Goal: Use online tool/utility: Utilize a website feature to perform a specific function

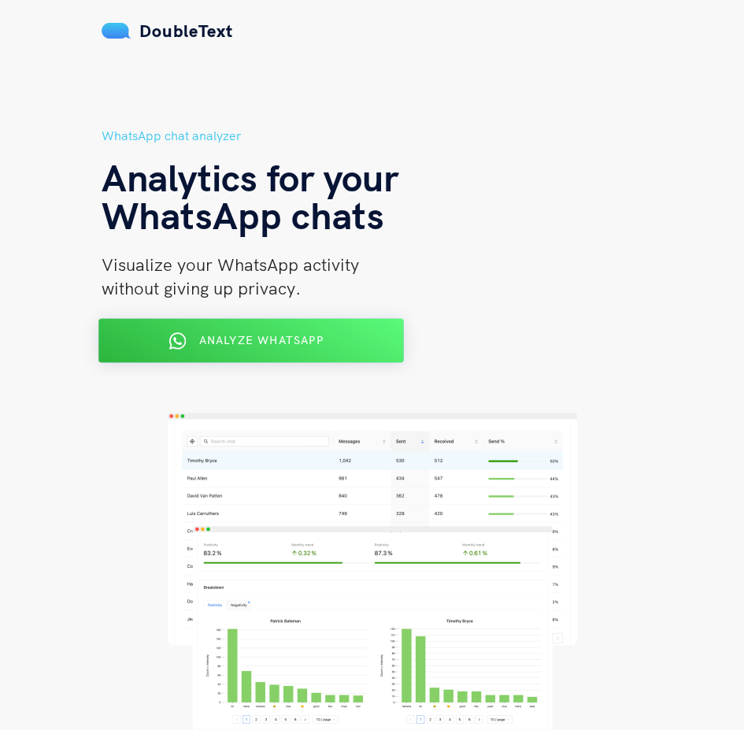
click at [355, 353] on button "Analyze WhatsApp" at bounding box center [250, 341] width 305 height 44
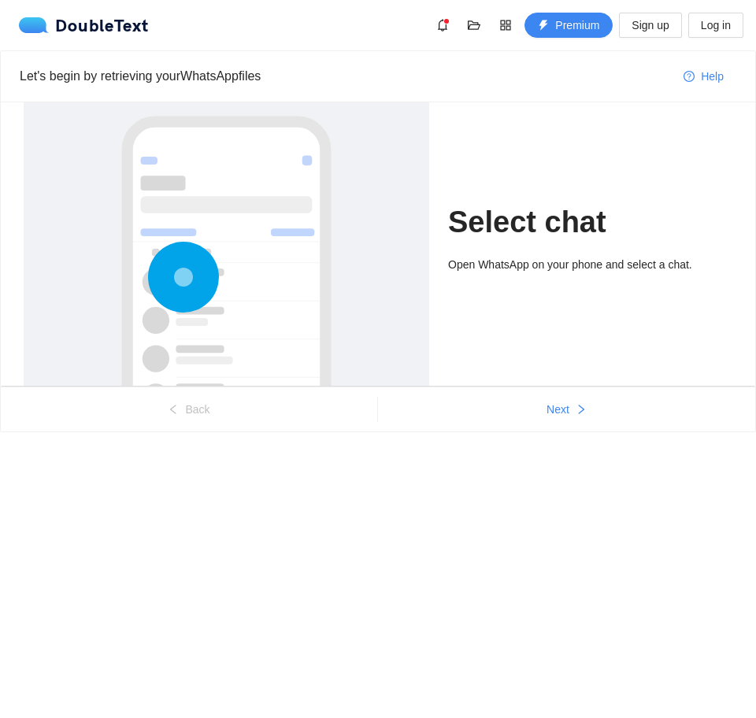
click at [482, 257] on div "Open WhatsApp on your phone and select a chat." at bounding box center [590, 264] width 284 height 17
click at [559, 419] on button "Next" at bounding box center [566, 409] width 377 height 25
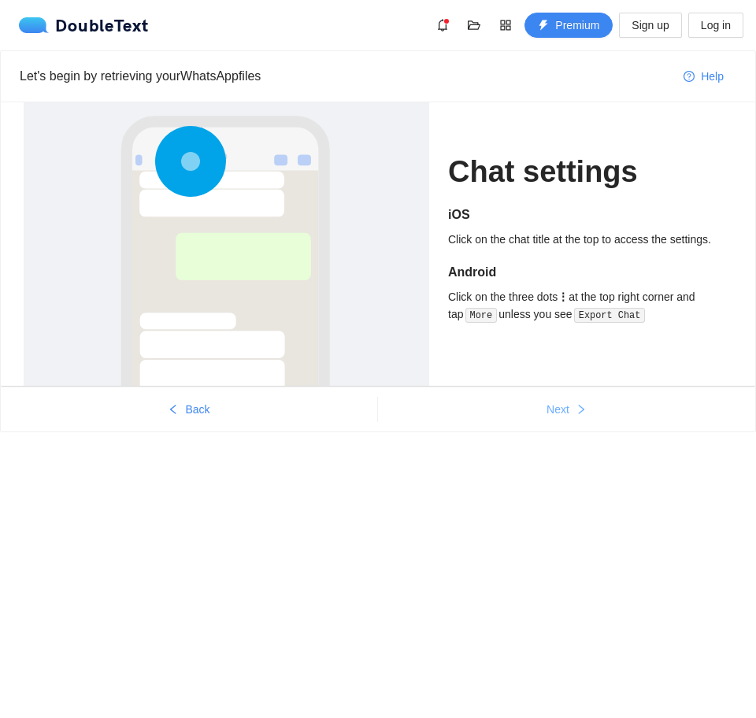
click at [559, 419] on button "Next" at bounding box center [566, 409] width 377 height 25
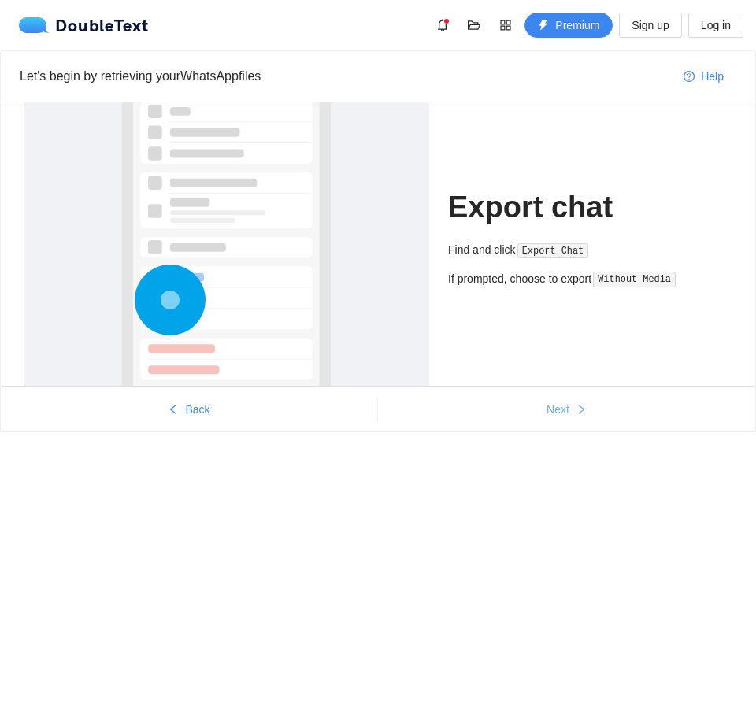
click at [559, 419] on button "Next" at bounding box center [566, 409] width 377 height 25
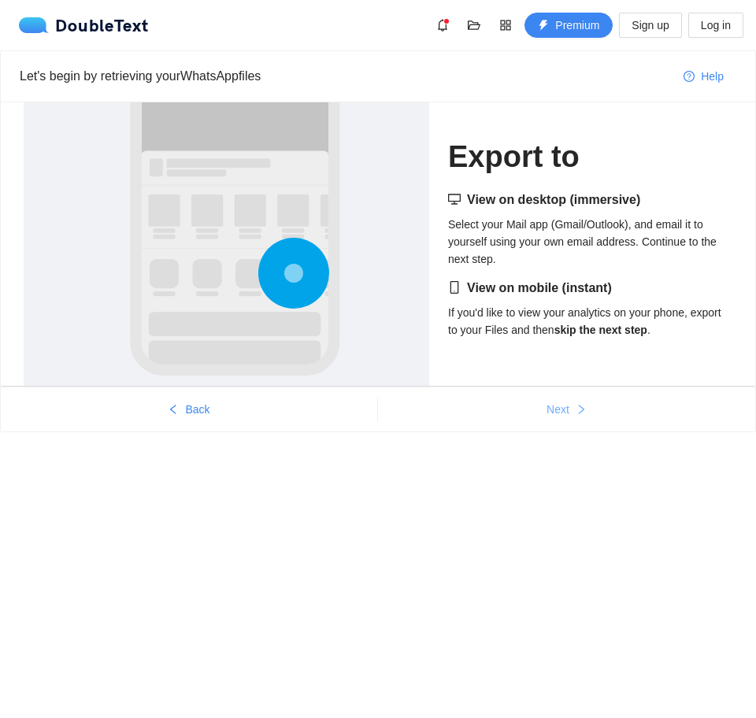
click at [559, 419] on button "Next" at bounding box center [566, 409] width 377 height 25
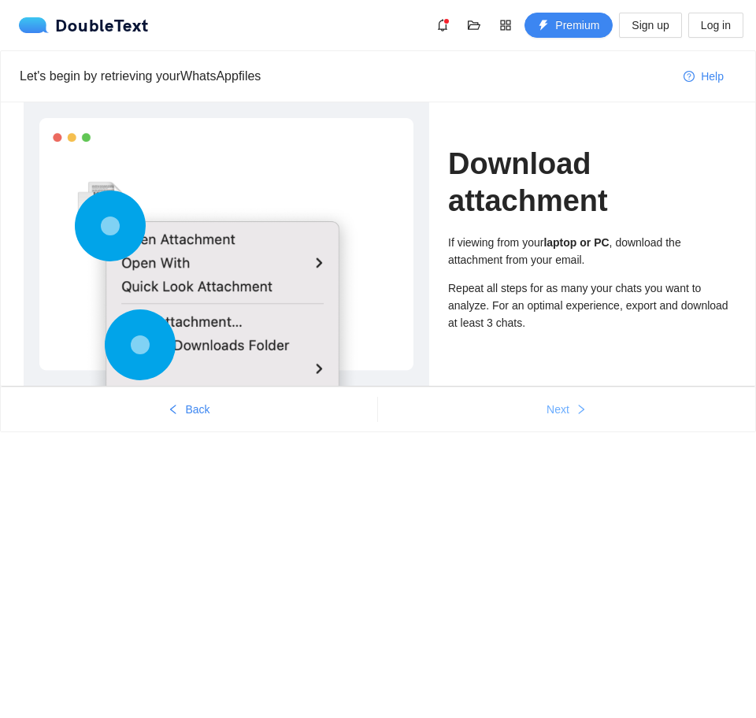
click at [559, 419] on button "Next" at bounding box center [566, 409] width 377 height 25
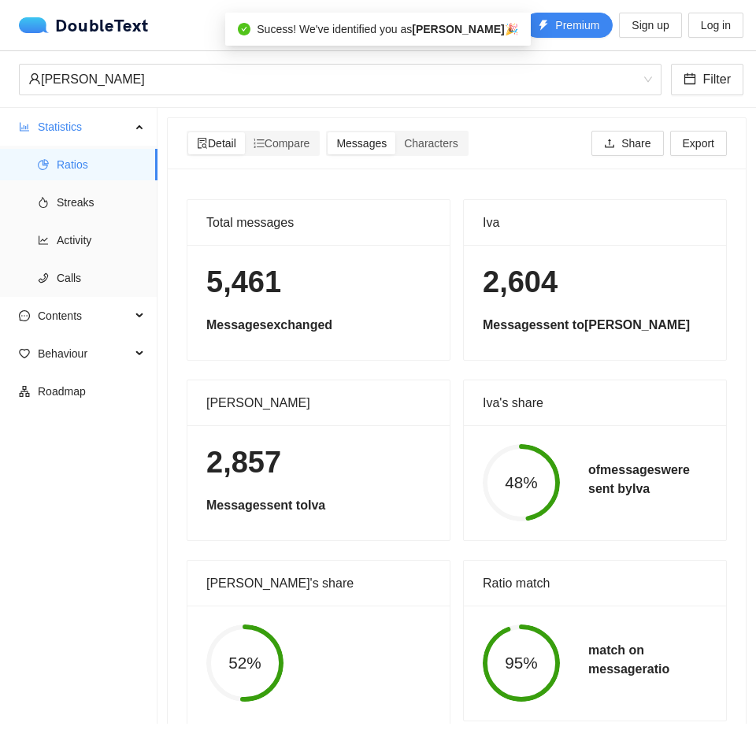
click at [117, 486] on ul "Statistics Ratios Streaks Activity Calls Contents Behaviour Roadmap" at bounding box center [78, 416] width 157 height 616
click at [223, 142] on span "Detail" at bounding box center [216, 143] width 39 height 13
click at [188, 132] on input "Detail" at bounding box center [188, 132] width 0 height 0
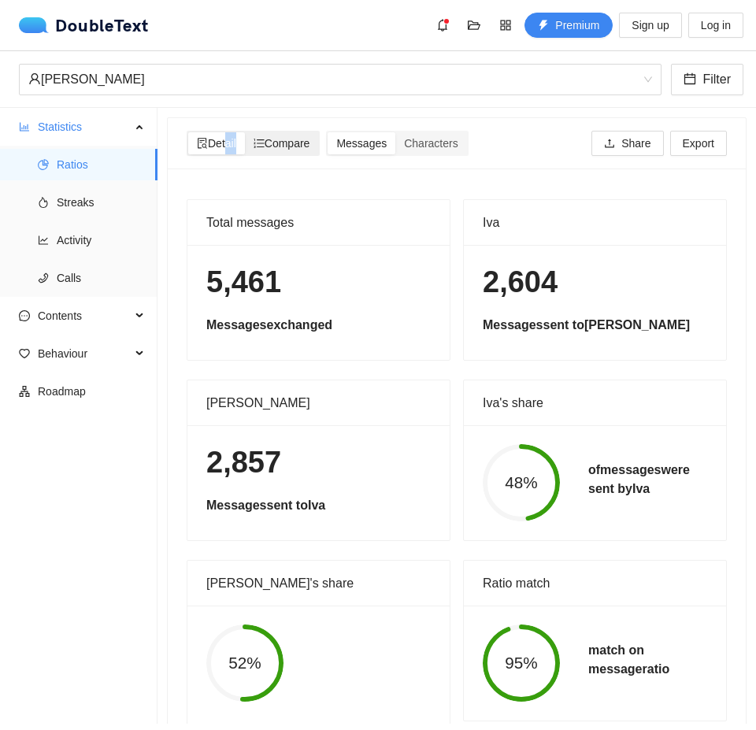
drag, startPoint x: 223, startPoint y: 142, endPoint x: 267, endPoint y: 152, distance: 45.2
click at [267, 152] on div "Detail Compare" at bounding box center [253, 143] width 130 height 22
click at [267, 152] on div "Compare" at bounding box center [282, 143] width 74 height 22
click at [245, 132] on input "Compare" at bounding box center [245, 132] width 0 height 0
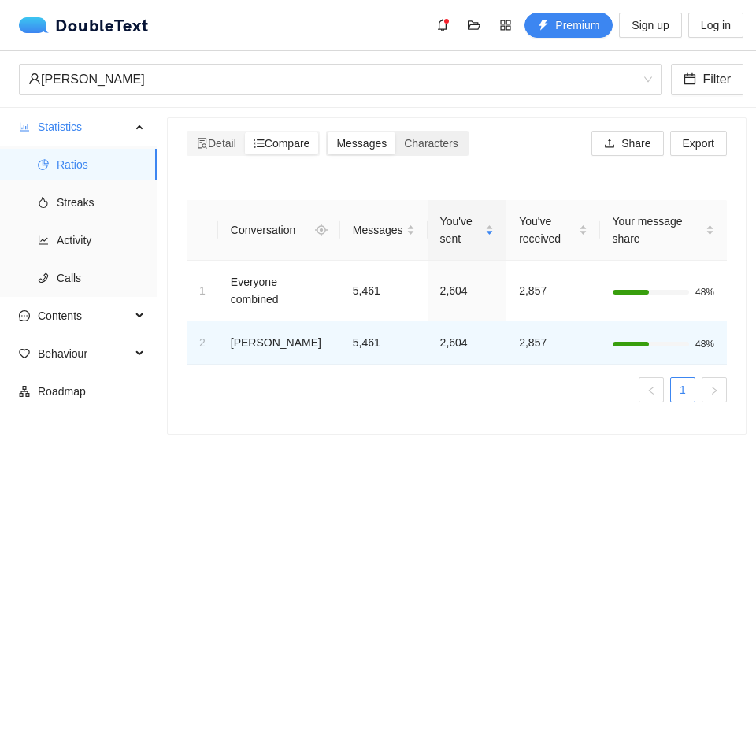
click at [357, 149] on span "Messages" at bounding box center [361, 143] width 50 height 13
click at [327, 132] on input "Messages" at bounding box center [327, 132] width 0 height 0
click at [416, 150] on div "Characters" at bounding box center [430, 143] width 71 height 22
click at [395, 132] on input "Characters" at bounding box center [395, 132] width 0 height 0
click at [364, 145] on span "Messages" at bounding box center [361, 143] width 50 height 13
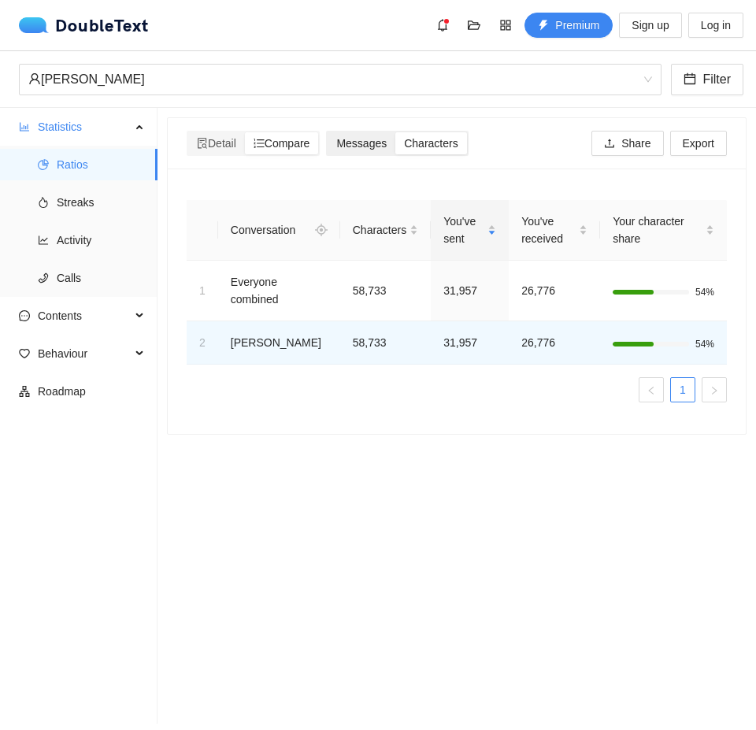
click at [327, 132] on input "Messages" at bounding box center [327, 132] width 0 height 0
click at [412, 144] on span "Characters" at bounding box center [431, 143] width 54 height 13
click at [395, 132] on input "Characters" at bounding box center [395, 132] width 0 height 0
click at [420, 145] on span "Characters" at bounding box center [431, 143] width 54 height 13
click at [395, 132] on input "Characters" at bounding box center [395, 132] width 0 height 0
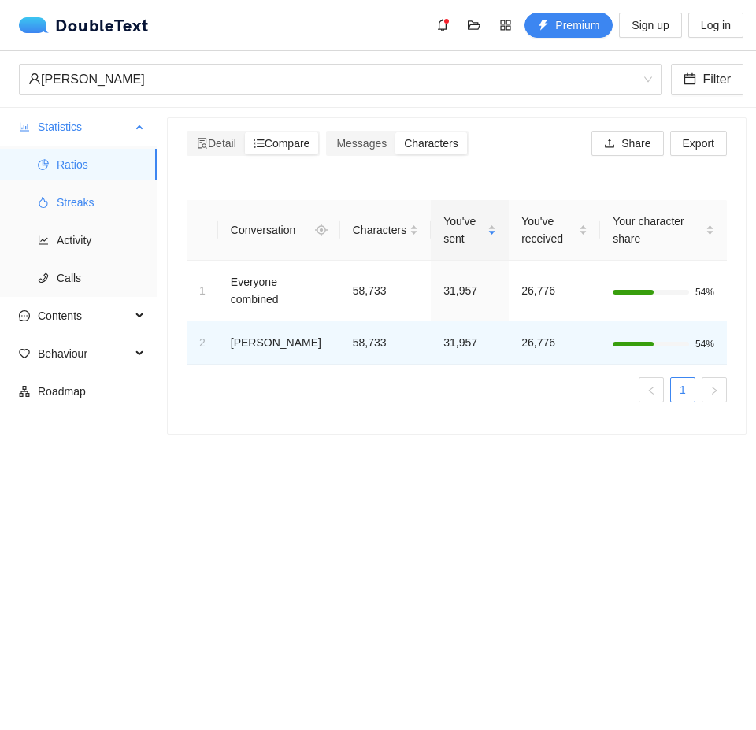
click at [73, 194] on span "Streaks" at bounding box center [101, 202] width 88 height 31
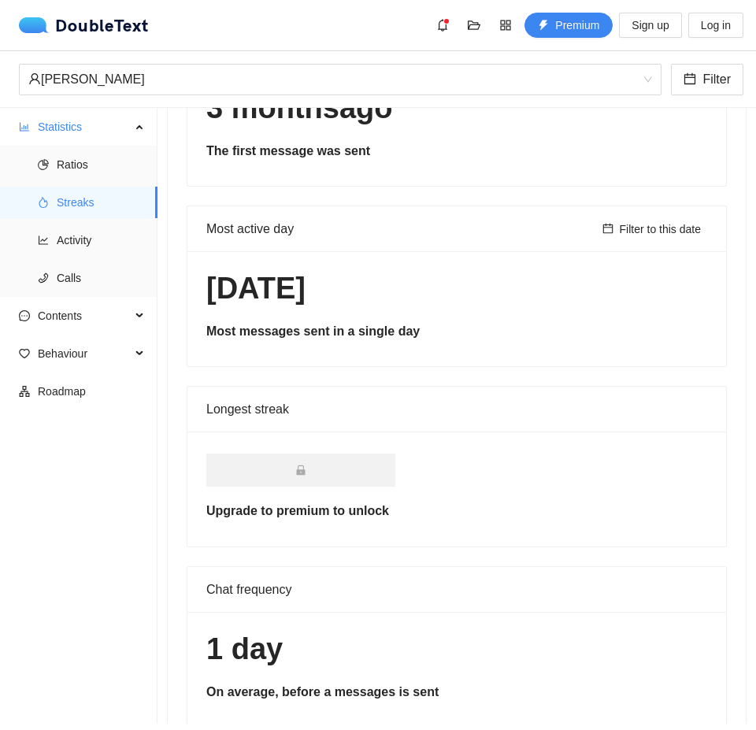
scroll to position [387, 0]
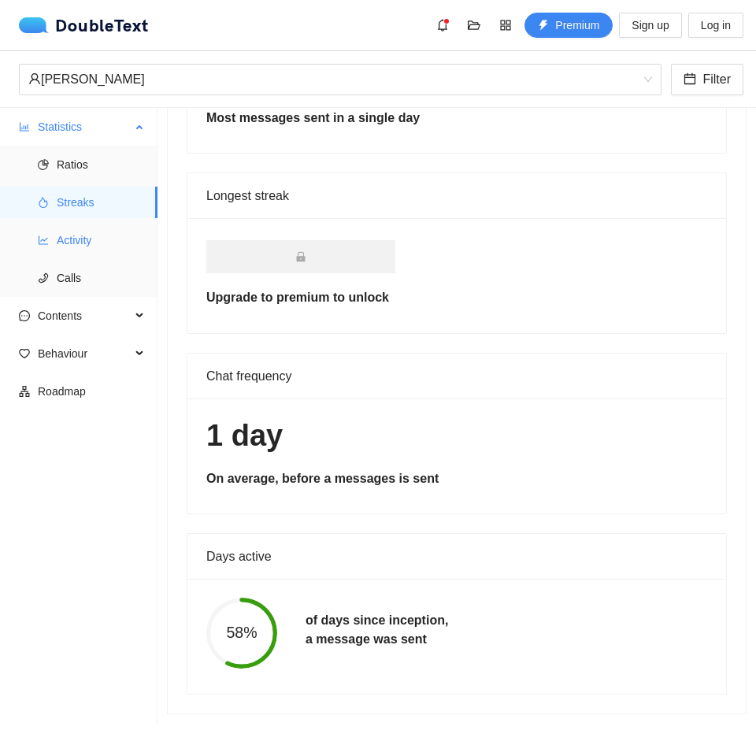
click at [79, 237] on span "Activity" at bounding box center [101, 239] width 88 height 31
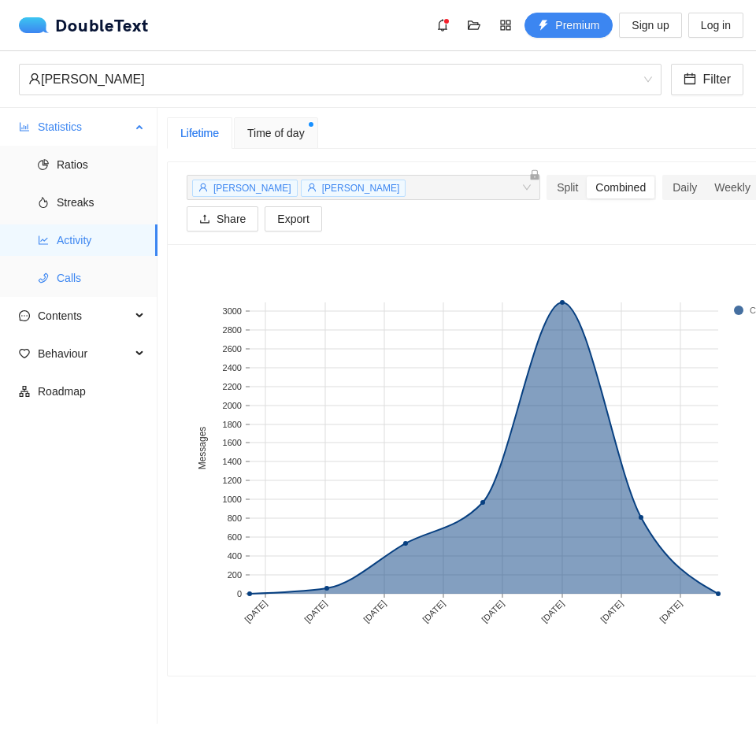
click at [69, 284] on span "Calls" at bounding box center [101, 277] width 88 height 31
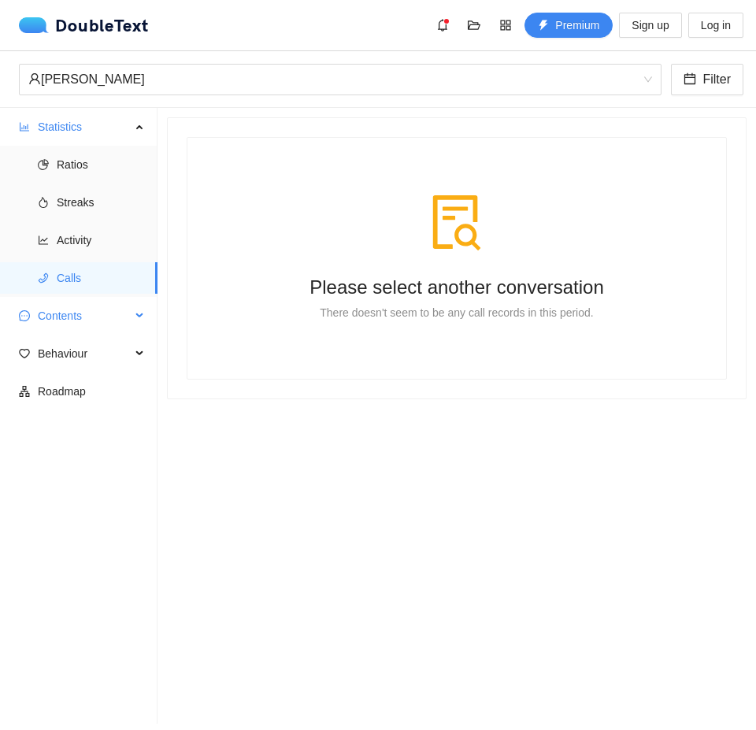
click at [57, 316] on span "Contents" at bounding box center [84, 315] width 93 height 31
click at [64, 353] on span "Word Cloud" at bounding box center [101, 353] width 88 height 31
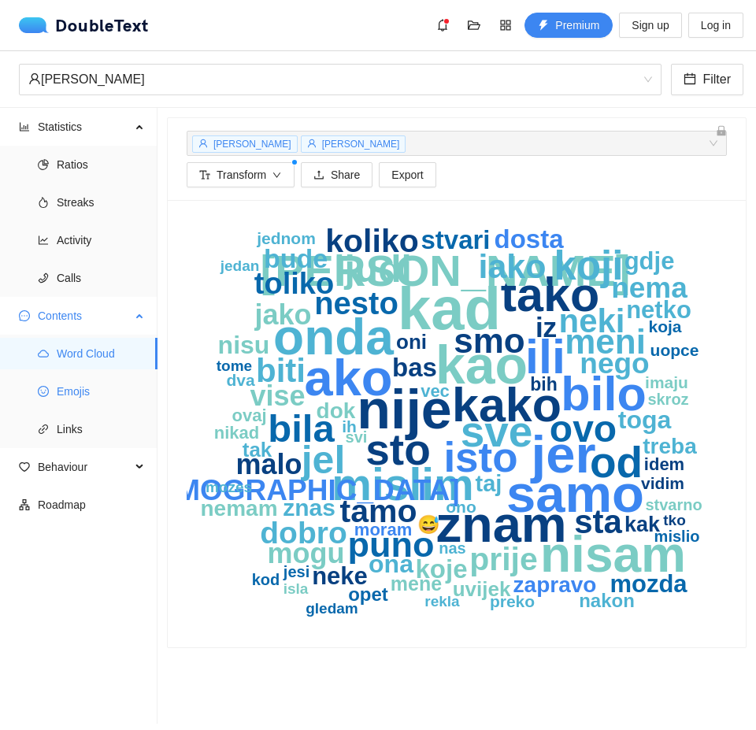
click at [64, 406] on span "Emojis" at bounding box center [101, 390] width 88 height 31
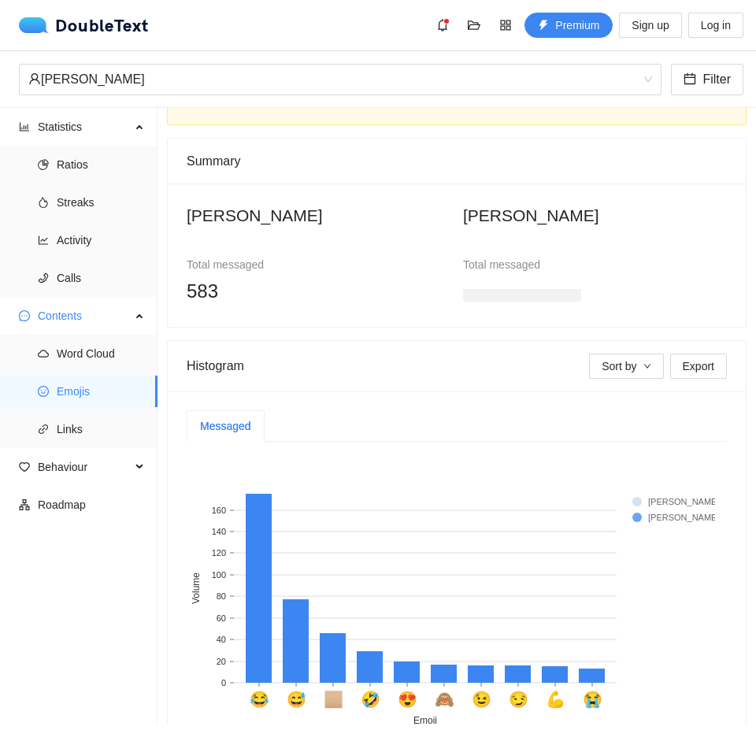
scroll to position [157, 0]
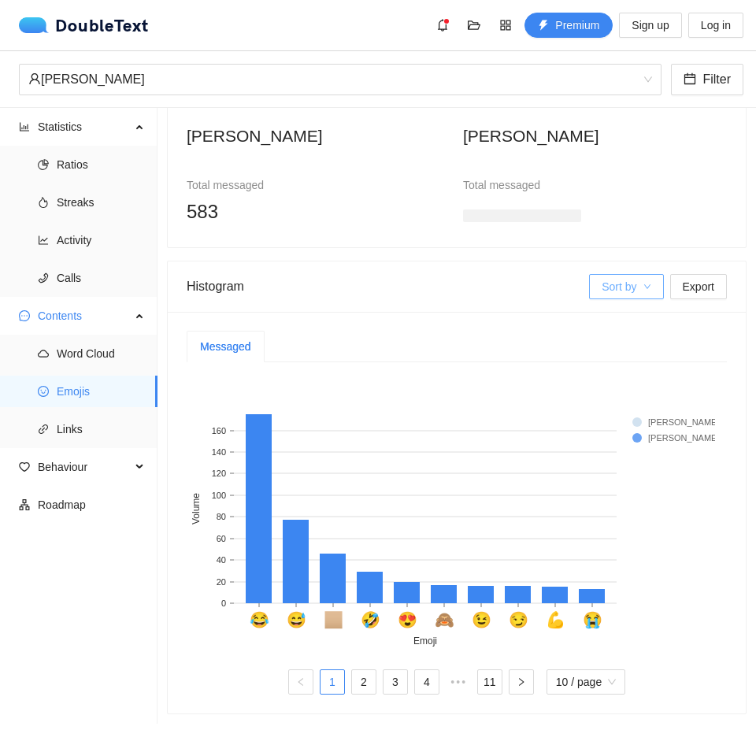
click at [613, 278] on span "Sort by" at bounding box center [618, 286] width 35 height 17
click at [603, 329] on span "Stjepan" at bounding box center [631, 331] width 91 height 17
click at [509, 312] on div "Messaged 😂 😅 🏼 🤣 😍 🙈 😉 😏 💪 😭 Emoji 0 20 40 60 80 100 120 140 160 Volume Stjepan…" at bounding box center [457, 512] width 578 height 401
click at [75, 426] on span "Links" at bounding box center [101, 428] width 88 height 31
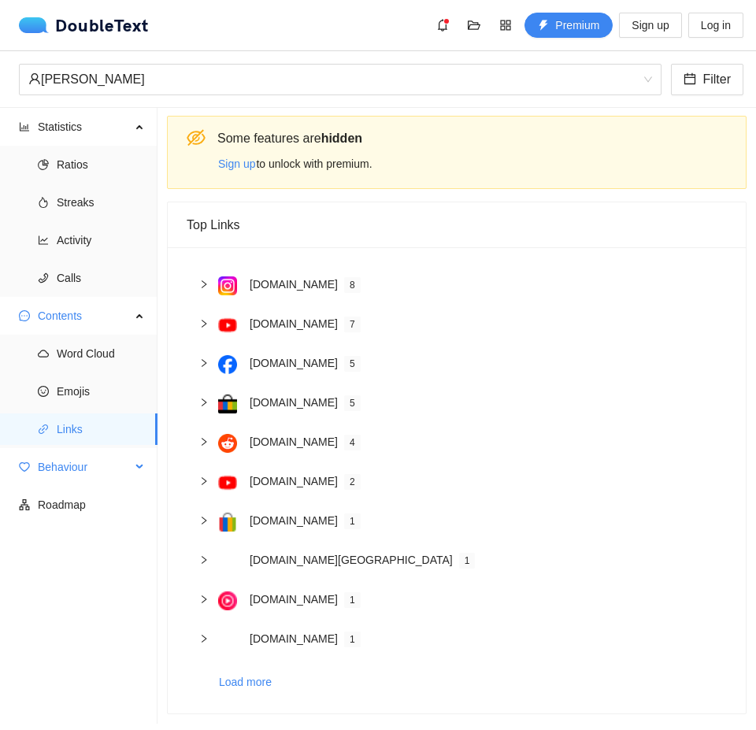
scroll to position [13, 0]
click at [65, 471] on span "Behaviour" at bounding box center [84, 466] width 93 height 31
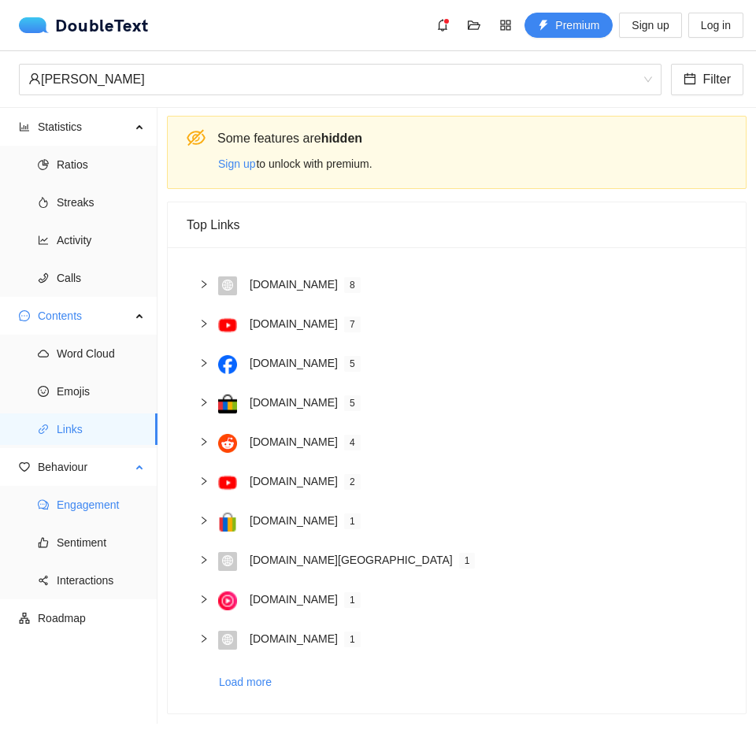
click at [67, 502] on span "Engagement" at bounding box center [101, 504] width 88 height 31
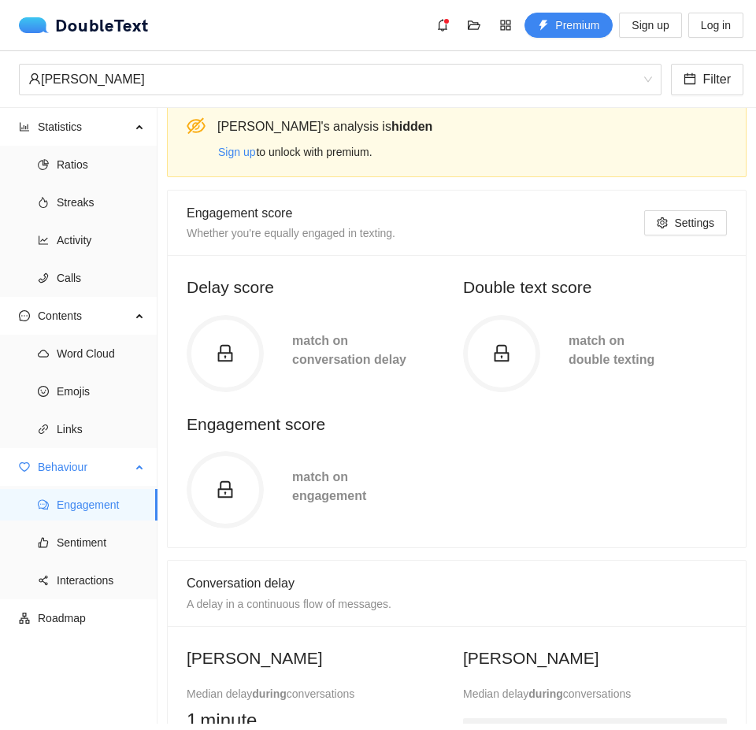
scroll to position [157, 0]
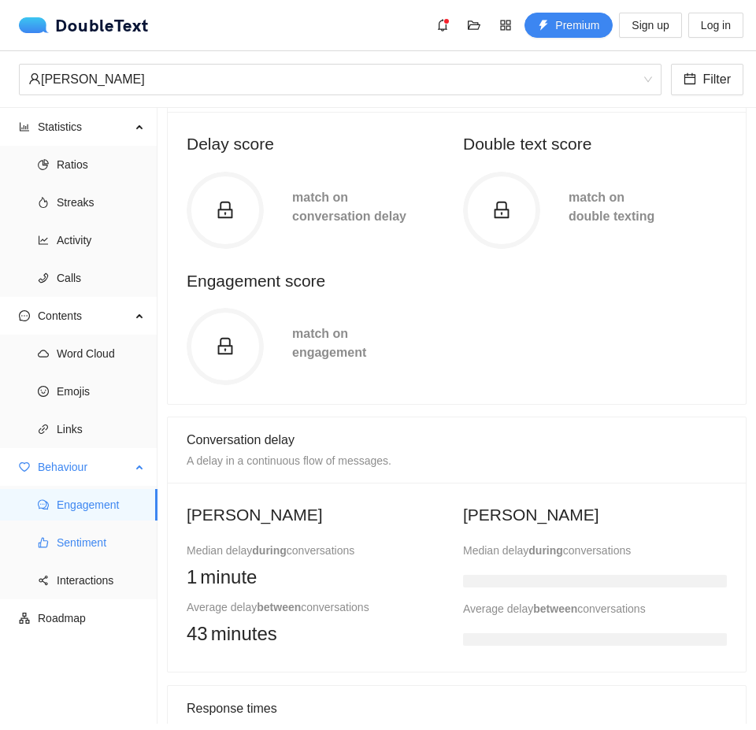
click at [83, 549] on span "Sentiment" at bounding box center [101, 542] width 88 height 31
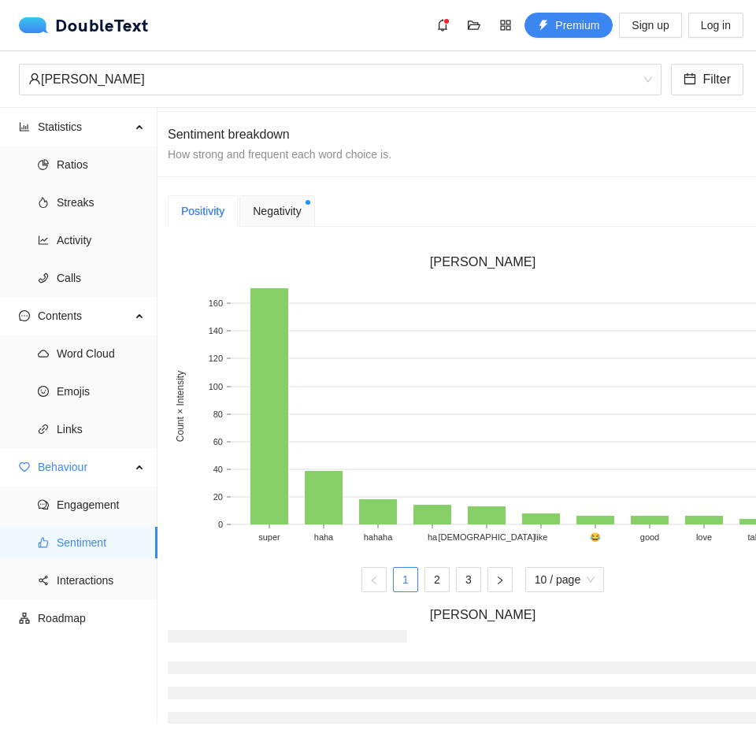
scroll to position [384, 19]
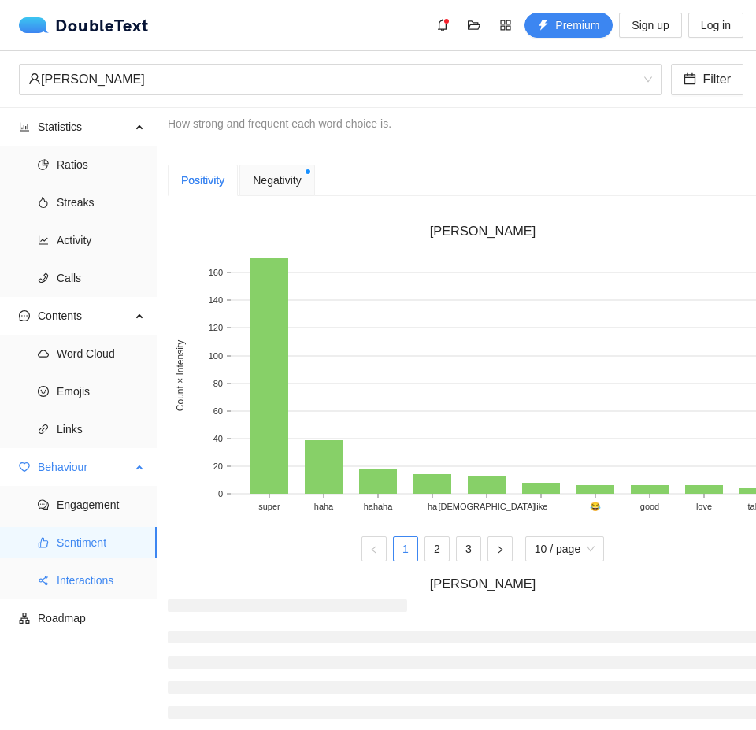
click at [94, 582] on span "Interactions" at bounding box center [101, 579] width 88 height 31
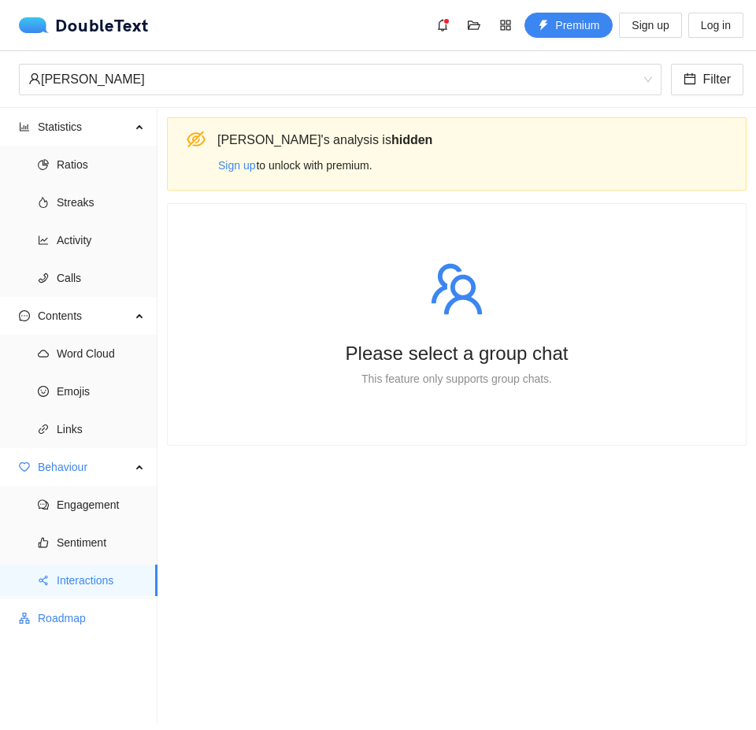
click at [76, 633] on span "Roadmap" at bounding box center [91, 617] width 107 height 31
